Goal: Task Accomplishment & Management: Manage account settings

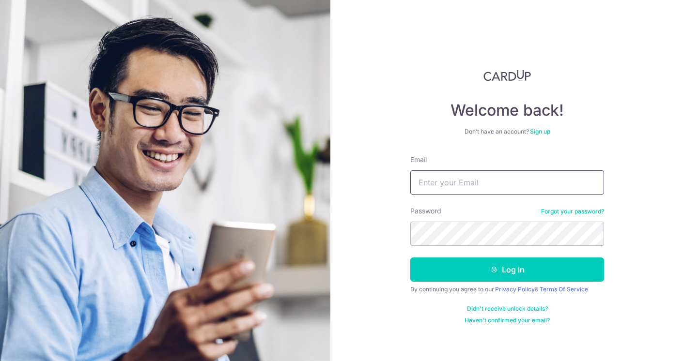
click at [466, 187] on input "Email" at bounding box center [507, 183] width 194 height 24
type input "[PERSON_NAME][EMAIL_ADDRESS][PERSON_NAME][DOMAIN_NAME]"
click at [410, 258] on button "Log in" at bounding box center [507, 270] width 194 height 24
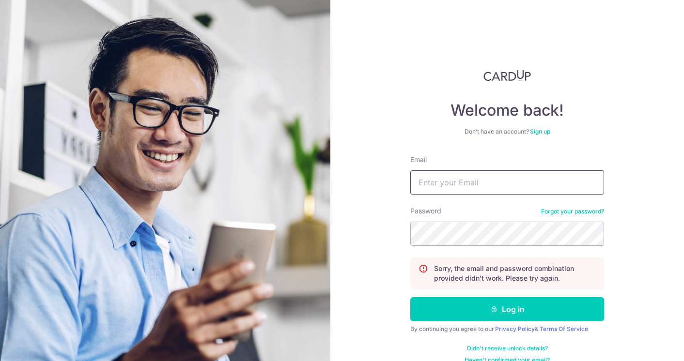
click at [516, 182] on input "Email" at bounding box center [507, 183] width 194 height 24
type input "[PERSON_NAME][EMAIL_ADDRESS][PERSON_NAME][DOMAIN_NAME]"
click at [410, 297] on button "Log in" at bounding box center [507, 309] width 194 height 24
click at [513, 179] on input "Email" at bounding box center [507, 183] width 194 height 24
type input "[PERSON_NAME][EMAIL_ADDRESS][PERSON_NAME][DOMAIN_NAME]"
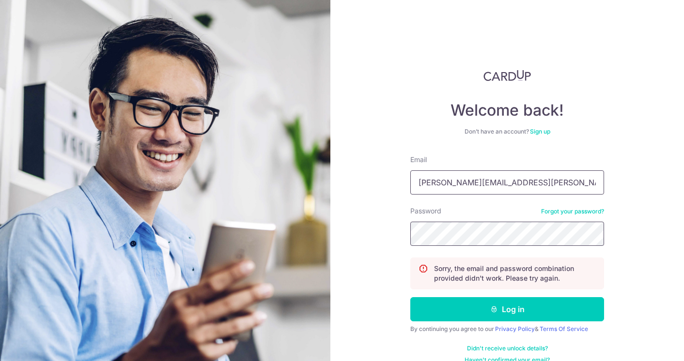
click at [410, 297] on button "Log in" at bounding box center [507, 309] width 194 height 24
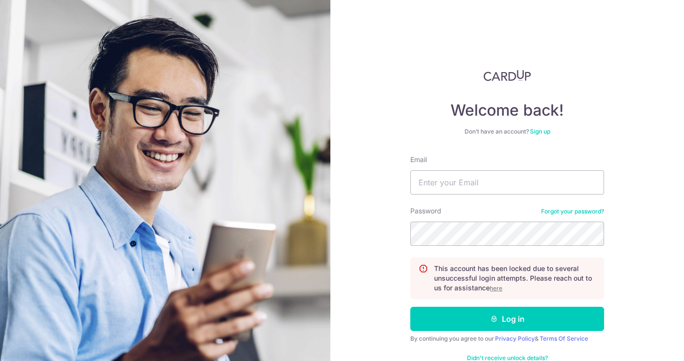
scroll to position [24, 0]
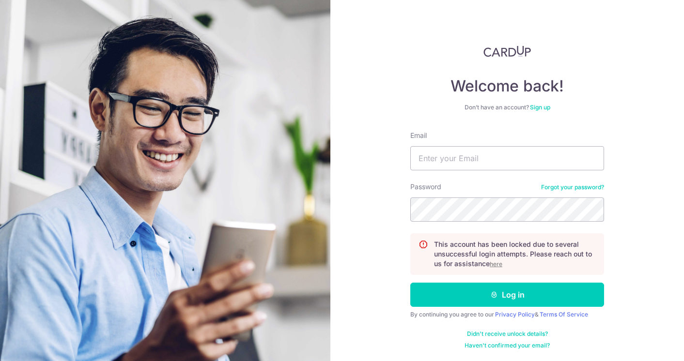
click at [496, 264] on u "here" at bounding box center [496, 264] width 13 height 7
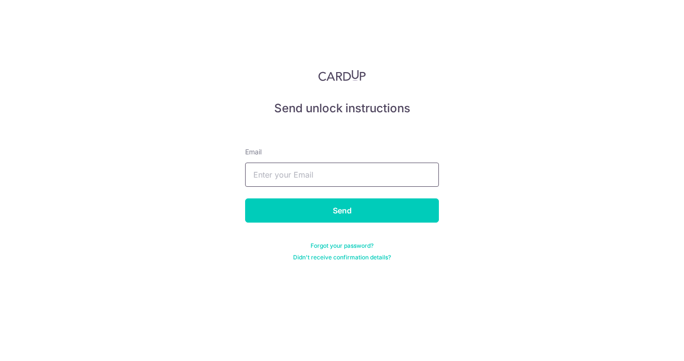
click at [395, 177] on input "text" at bounding box center [342, 175] width 194 height 24
type input "everett.leonidas@gmail.com"
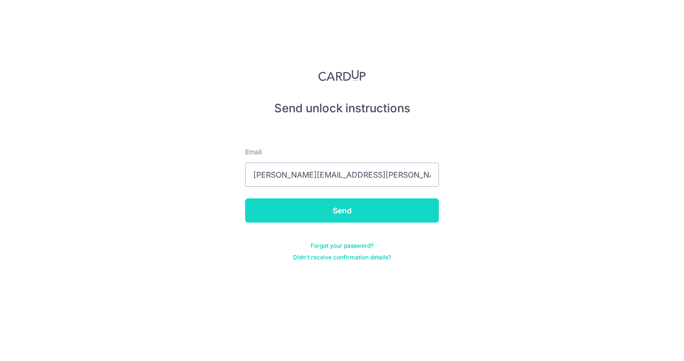
click at [377, 218] on input "Send" at bounding box center [342, 211] width 194 height 24
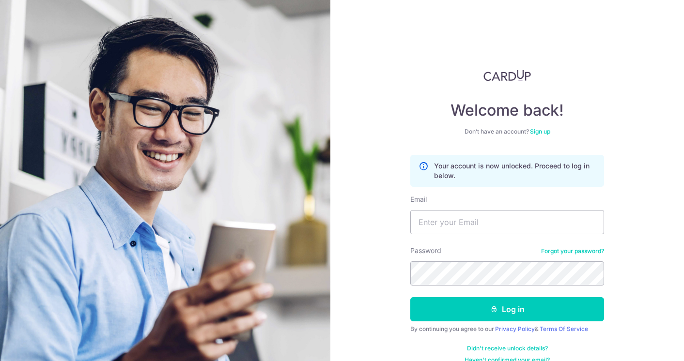
scroll to position [15, 0]
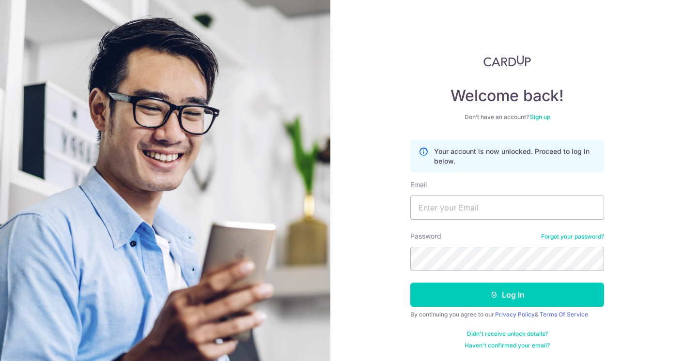
click at [556, 234] on link "Forgot your password?" at bounding box center [572, 237] width 63 height 8
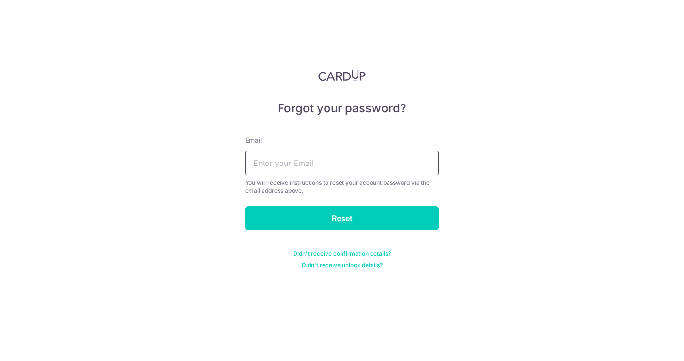
click at [360, 165] on input "text" at bounding box center [342, 163] width 194 height 24
type input "everett.leonidas@gmail.com"
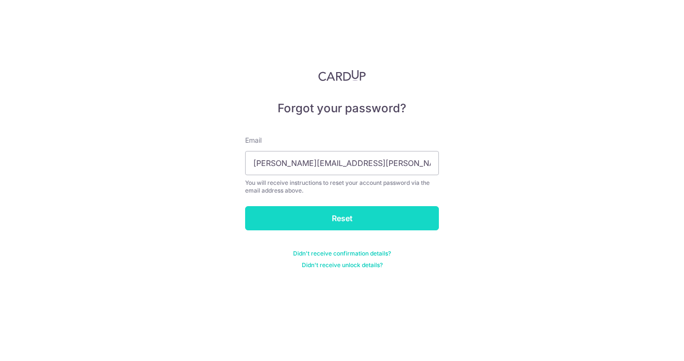
click at [335, 218] on input "Reset" at bounding box center [342, 218] width 194 height 24
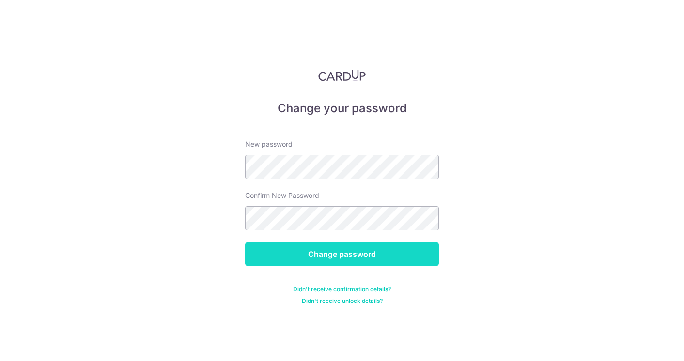
click at [347, 252] on input "Change password" at bounding box center [342, 254] width 194 height 24
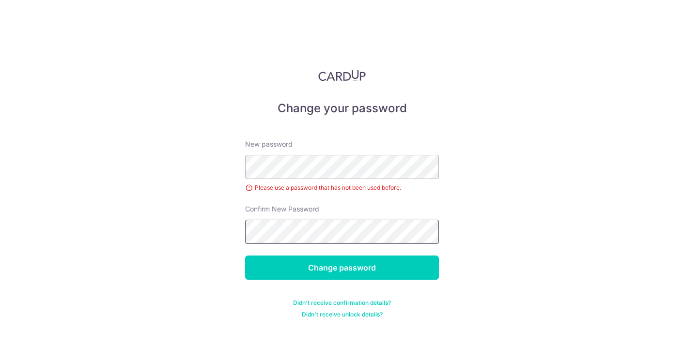
click at [245, 256] on input "Change password" at bounding box center [342, 268] width 194 height 24
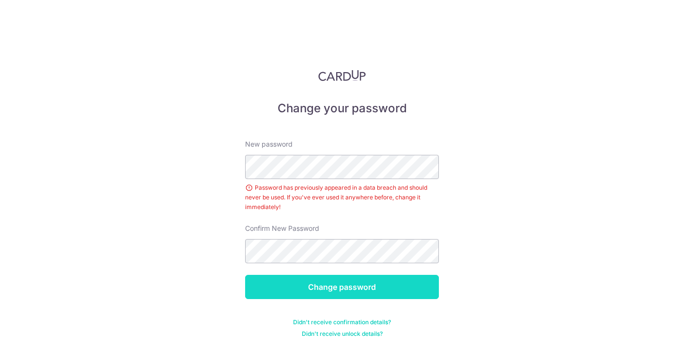
click at [400, 283] on input "Change password" at bounding box center [342, 287] width 194 height 24
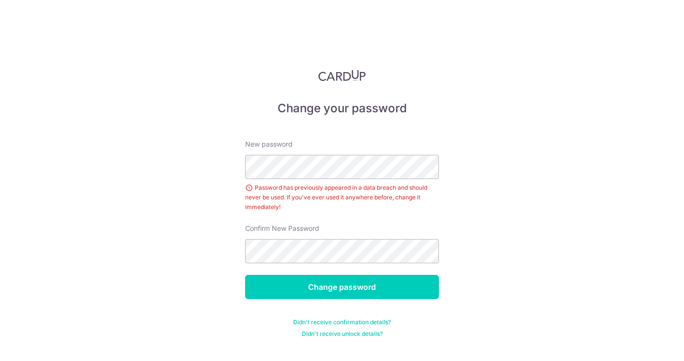
click at [381, 181] on div "New password Password has previously appeared in a data breach and should never…" at bounding box center [342, 176] width 194 height 73
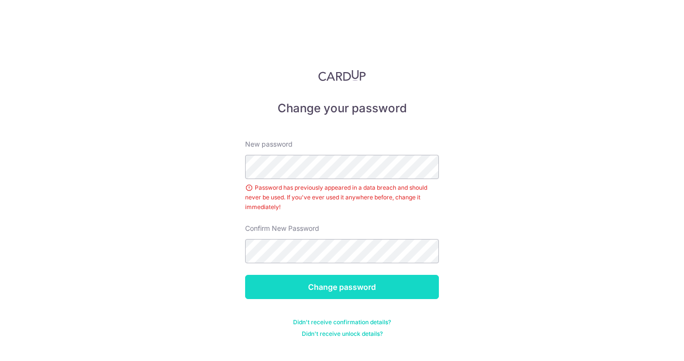
click at [372, 288] on input "Change password" at bounding box center [342, 287] width 194 height 24
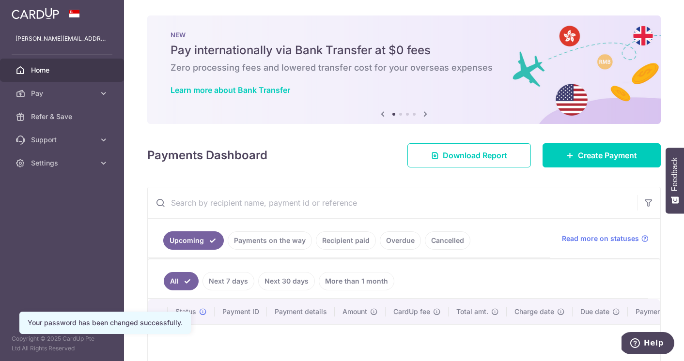
scroll to position [112, 0]
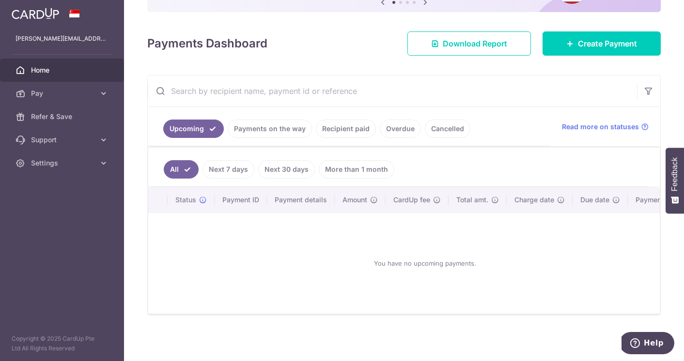
click at [343, 132] on link "Recipient paid" at bounding box center [346, 129] width 60 height 18
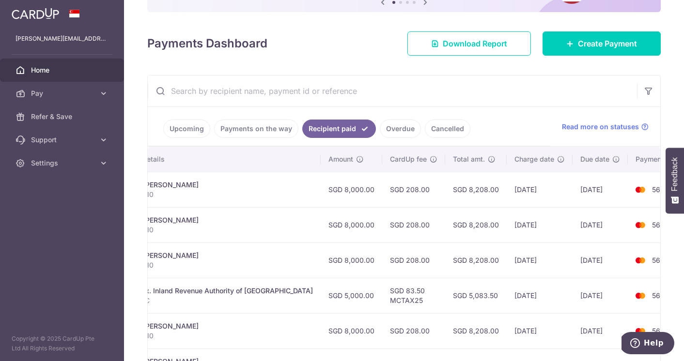
scroll to position [112, 0]
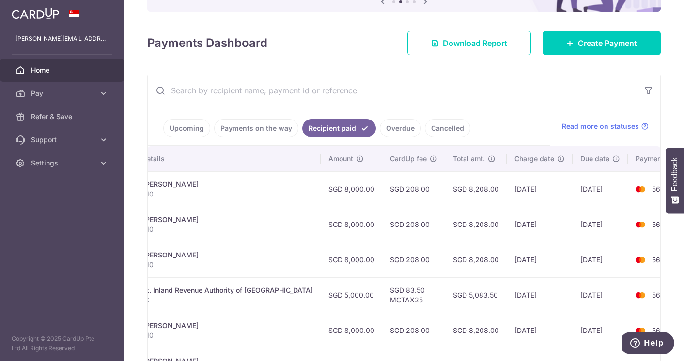
click at [522, 109] on ul "Upcoming Payments on the way Recipient paid Overdue Cancelled" at bounding box center [349, 126] width 403 height 39
